Goal: Find specific page/section: Find specific page/section

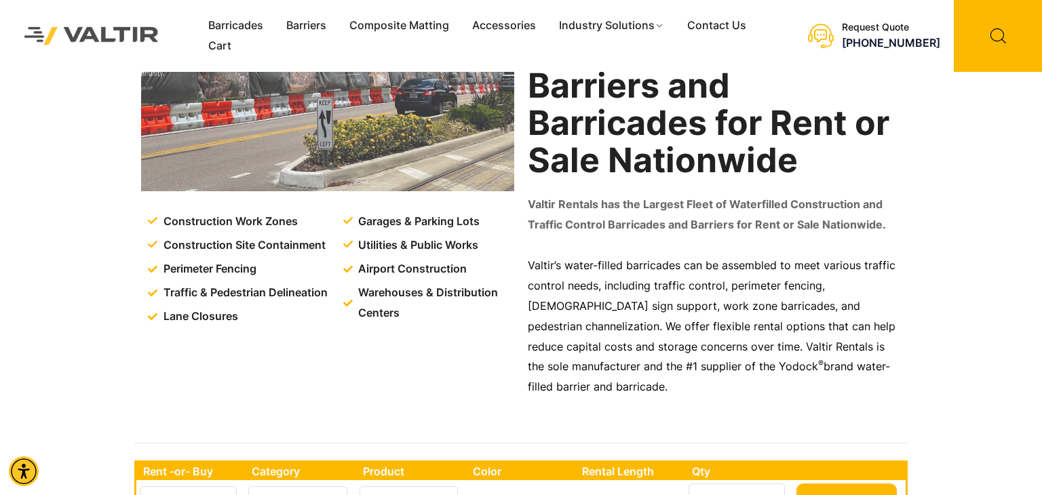
scroll to position [168, 0]
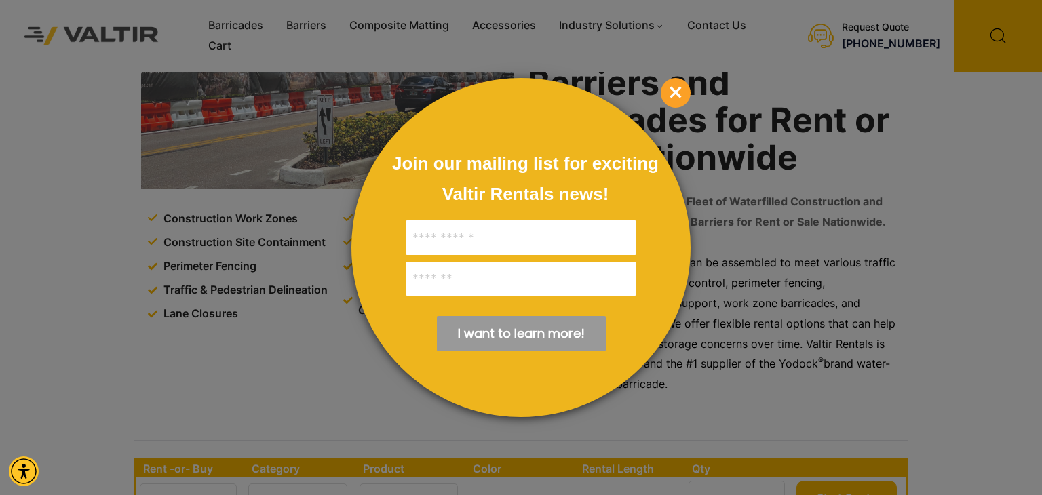
click at [675, 90] on span "×" at bounding box center [676, 93] width 30 height 30
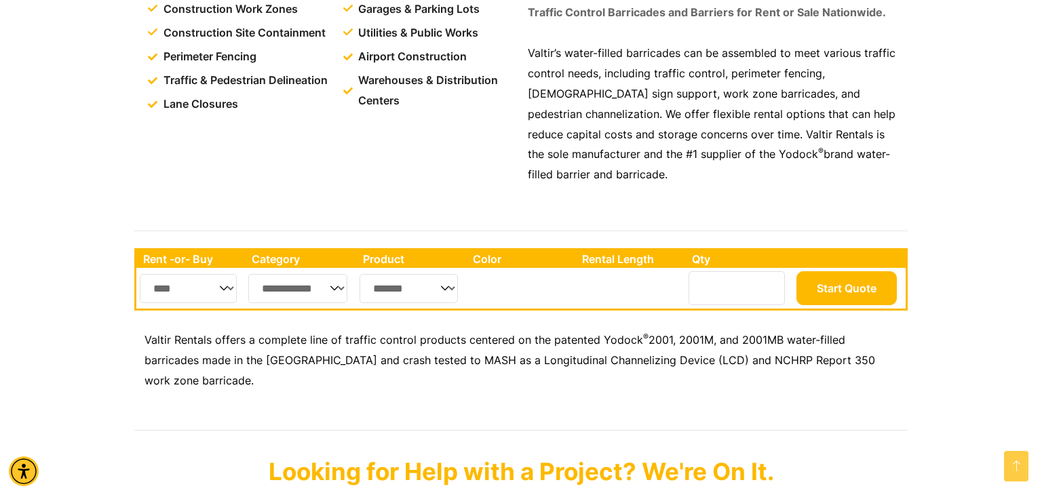
scroll to position [0, 0]
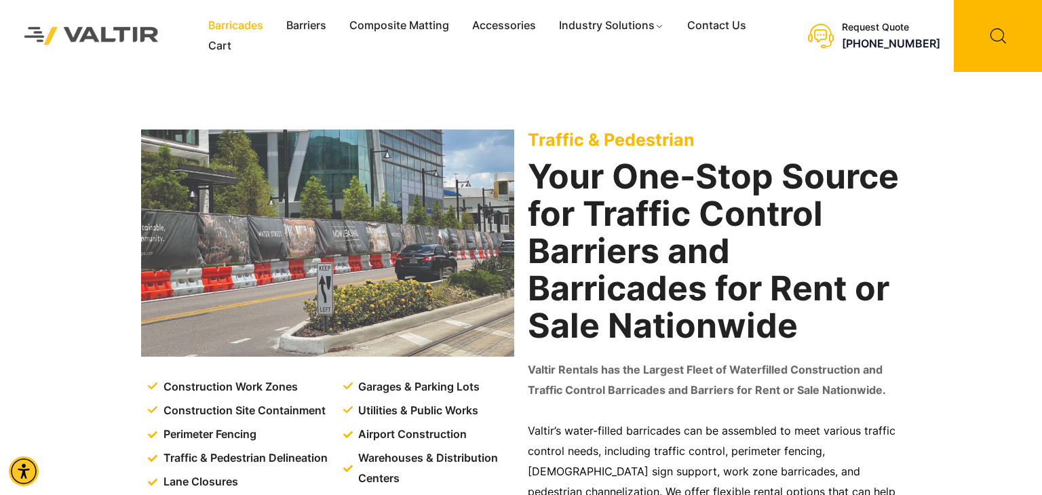
click at [246, 26] on link "Barricades" at bounding box center [236, 26] width 78 height 20
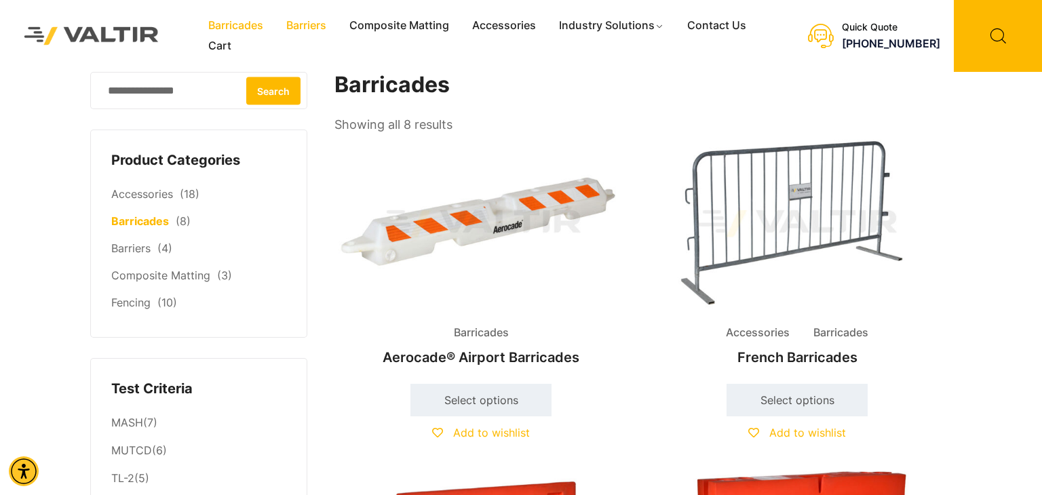
click at [310, 33] on link "Barriers" at bounding box center [306, 26] width 63 height 20
